Goal: Find specific page/section: Find specific page/section

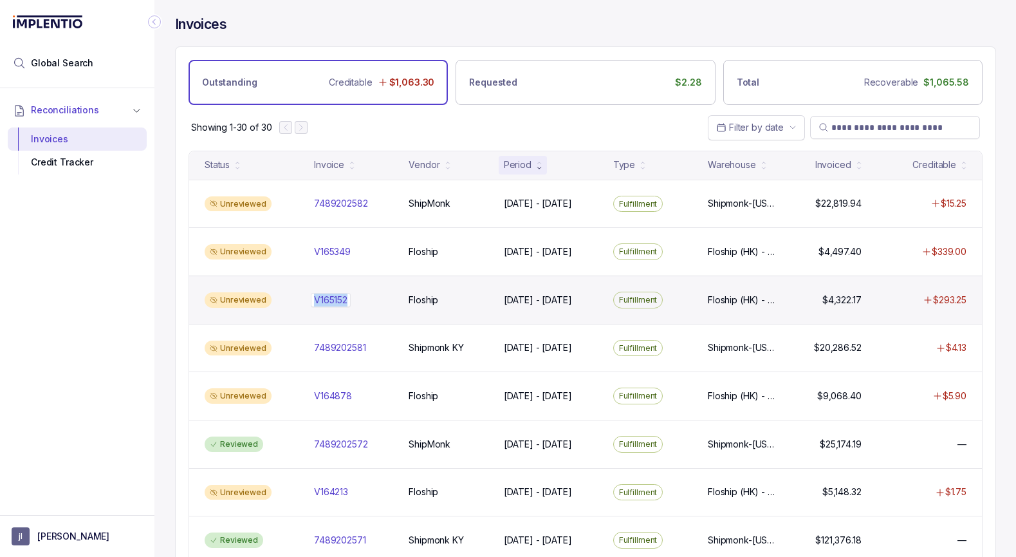
drag, startPoint x: 353, startPoint y: 297, endPoint x: 349, endPoint y: 303, distance: 7.9
click at [349, 303] on div "V165152 V165152" at bounding box center [353, 299] width 79 height 13
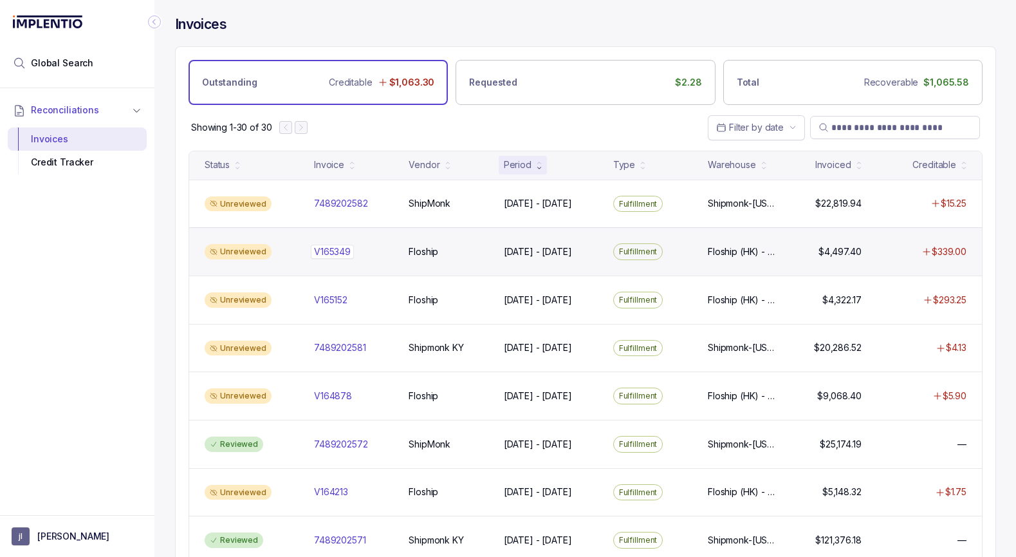
copy div "V165152"
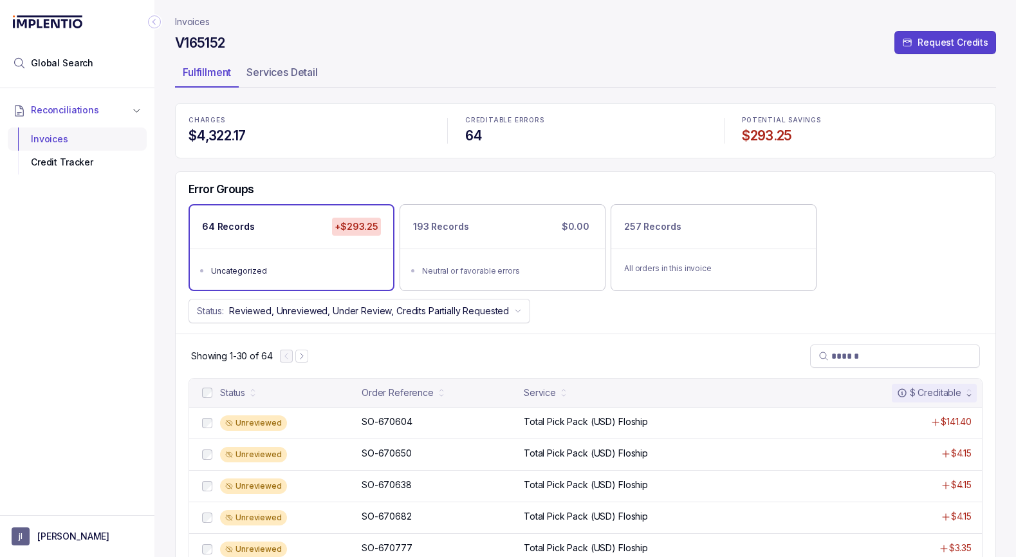
click at [64, 131] on div "Invoices" at bounding box center [77, 138] width 118 height 23
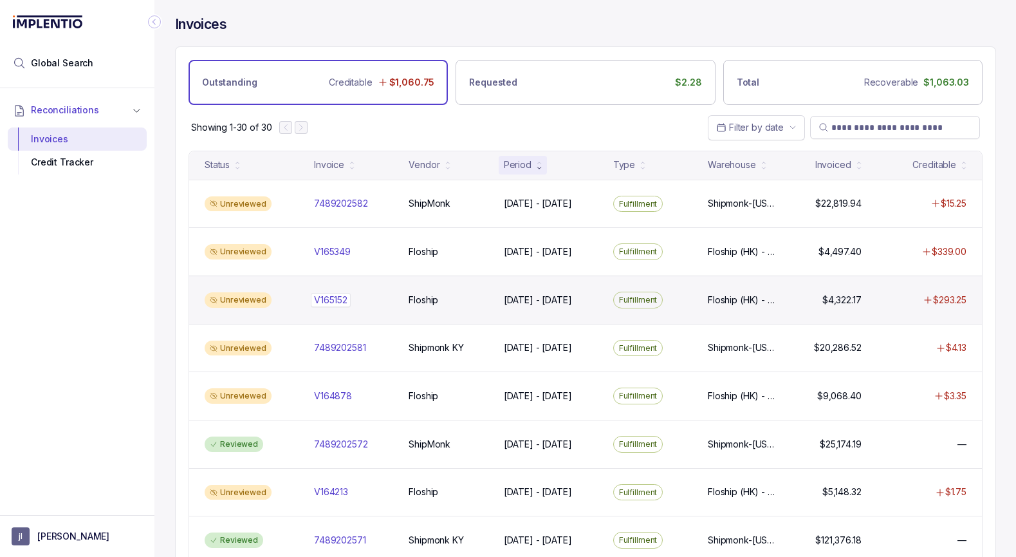
click at [356, 301] on div "V165152 V165152" at bounding box center [353, 299] width 79 height 13
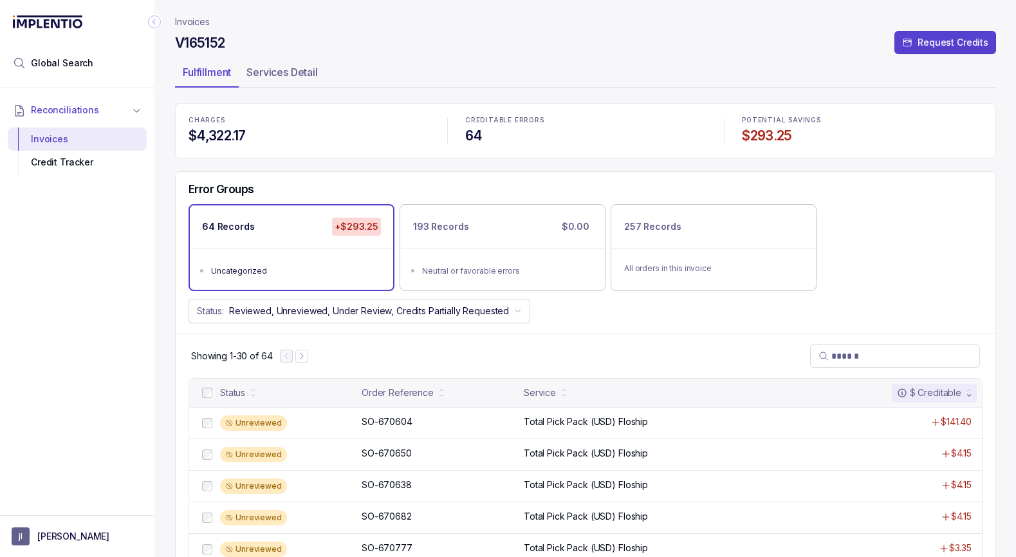
click at [198, 42] on h4 "V165152" at bounding box center [200, 43] width 50 height 18
copy h4 "V165152"
click at [93, 133] on div "Invoices" at bounding box center [77, 138] width 118 height 23
click at [192, 21] on p "Invoices" at bounding box center [192, 21] width 35 height 13
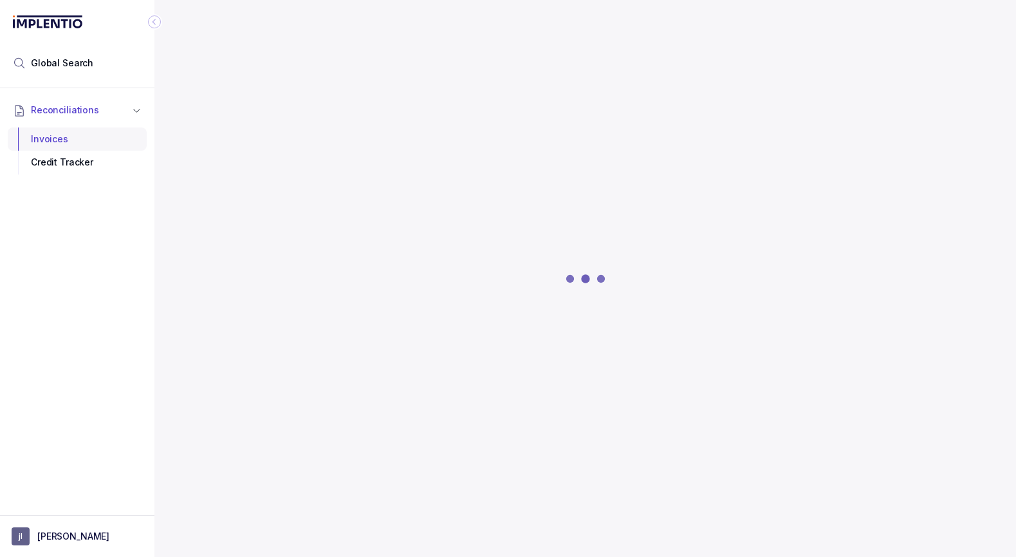
click at [48, 136] on div "Invoices" at bounding box center [77, 138] width 118 height 23
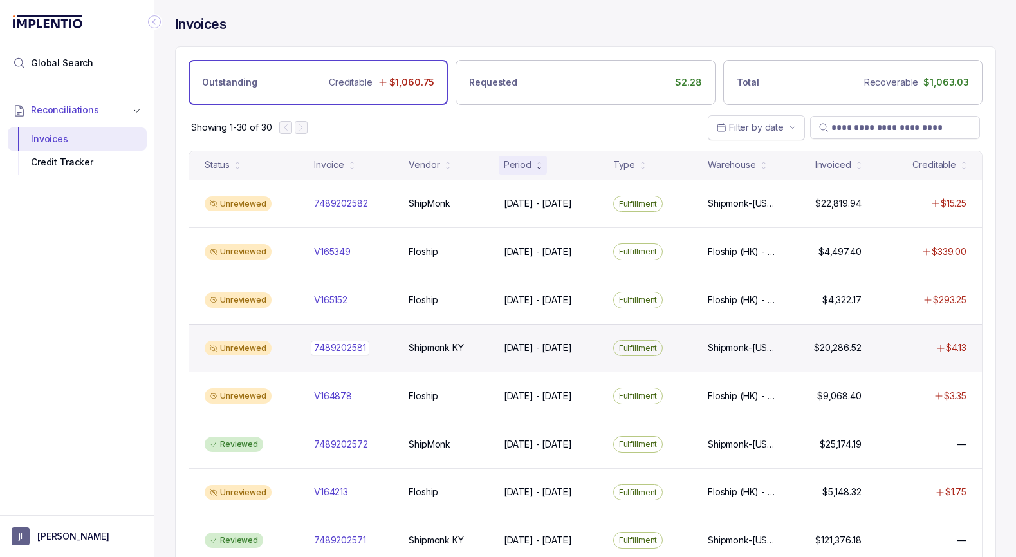
click at [334, 345] on p "7489202581" at bounding box center [340, 347] width 59 height 14
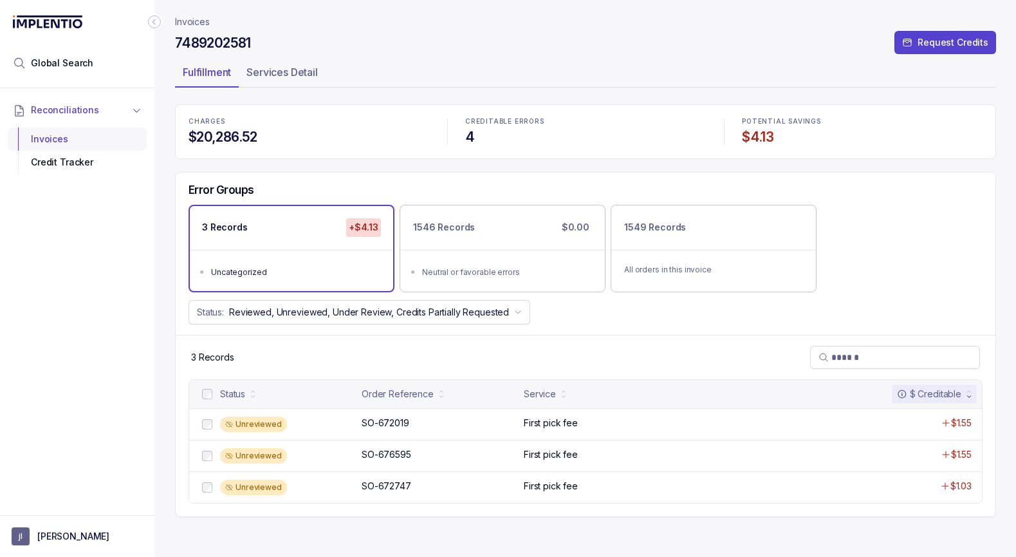
click at [73, 134] on div "Invoices" at bounding box center [77, 138] width 118 height 23
